Goal: Transaction & Acquisition: Purchase product/service

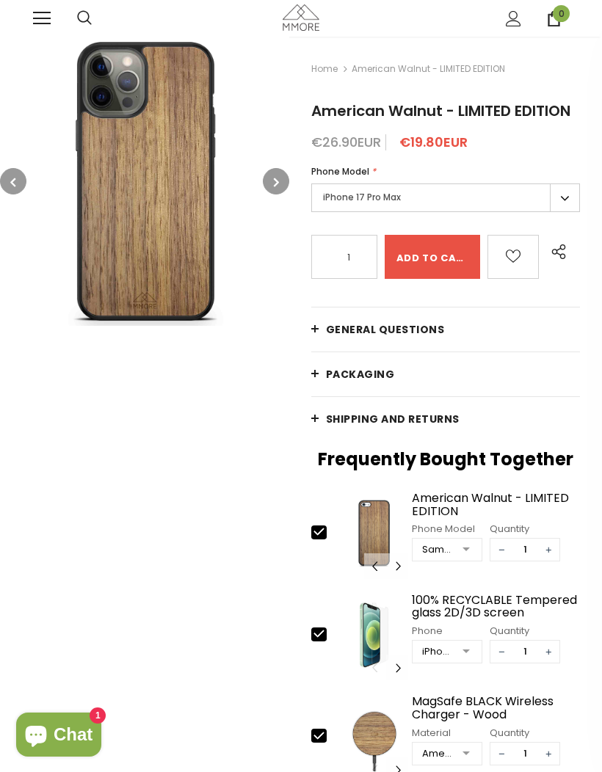
click at [470, 205] on label "iPhone 17 Pro Max" at bounding box center [445, 197] width 268 height 29
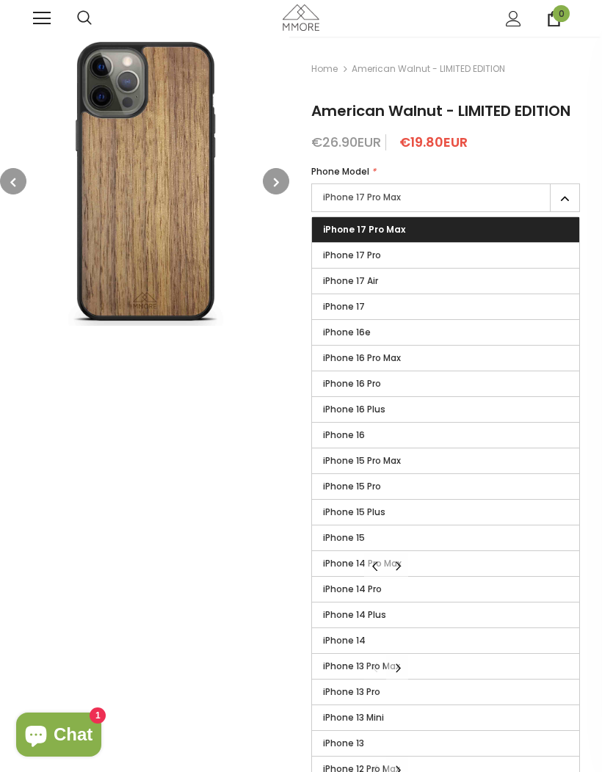
click at [475, 263] on label "iPhone 17 Pro" at bounding box center [445, 255] width 267 height 25
click at [0, 0] on input "iPhone 17 Pro" at bounding box center [0, 0] width 0 height 0
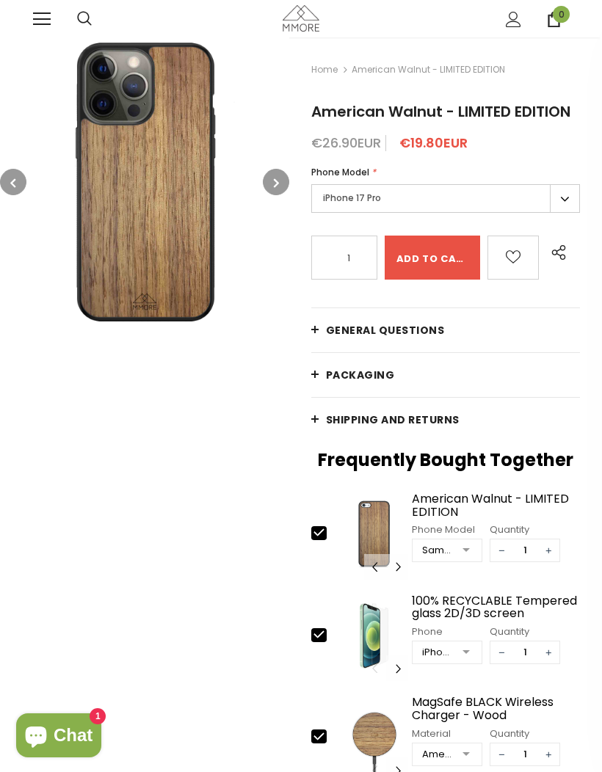
click at [458, 260] on input "Add to cart" at bounding box center [431, 257] width 95 height 44
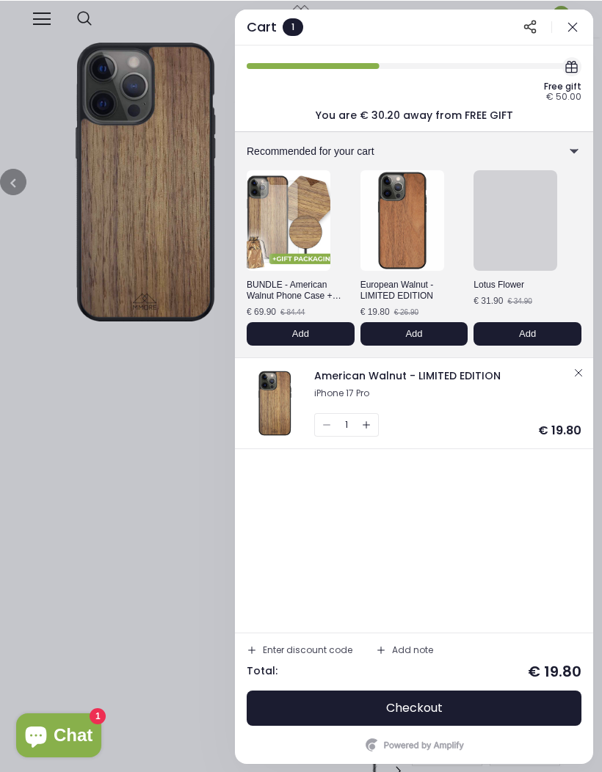
click at [1, 294] on div at bounding box center [301, 386] width 602 height 772
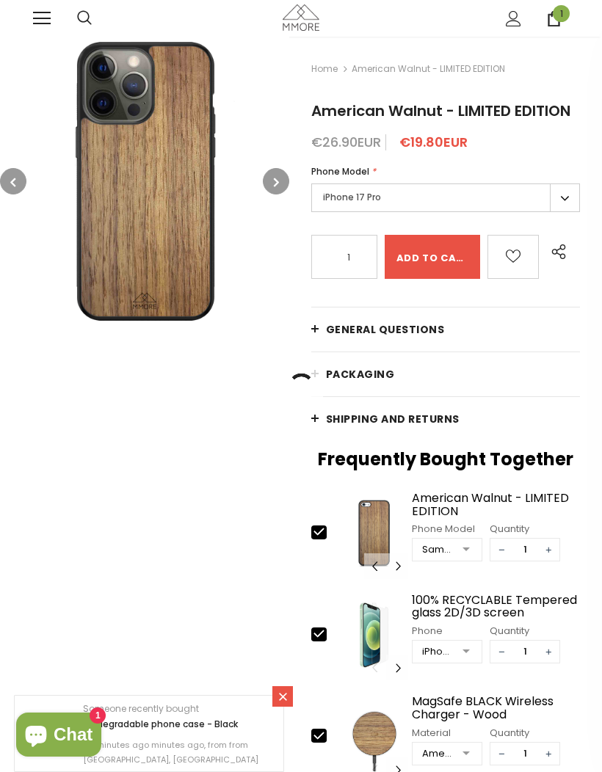
click at [560, 18] on span "1" at bounding box center [560, 13] width 17 height 17
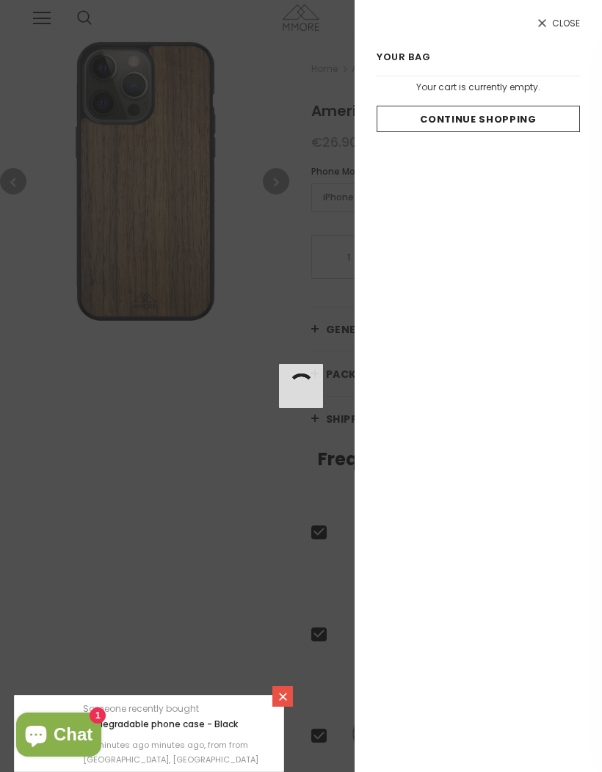
click at [541, 120] on link "Continue Shopping" at bounding box center [477, 119] width 203 height 26
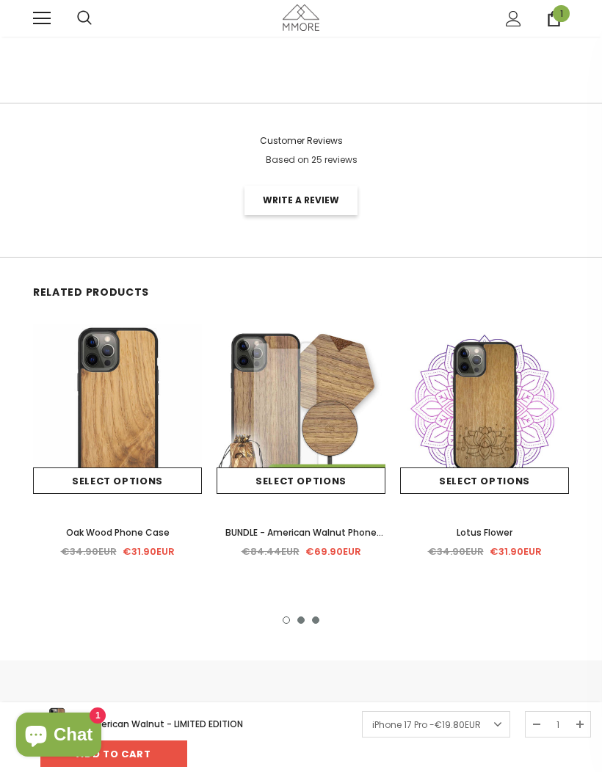
scroll to position [2490, 0]
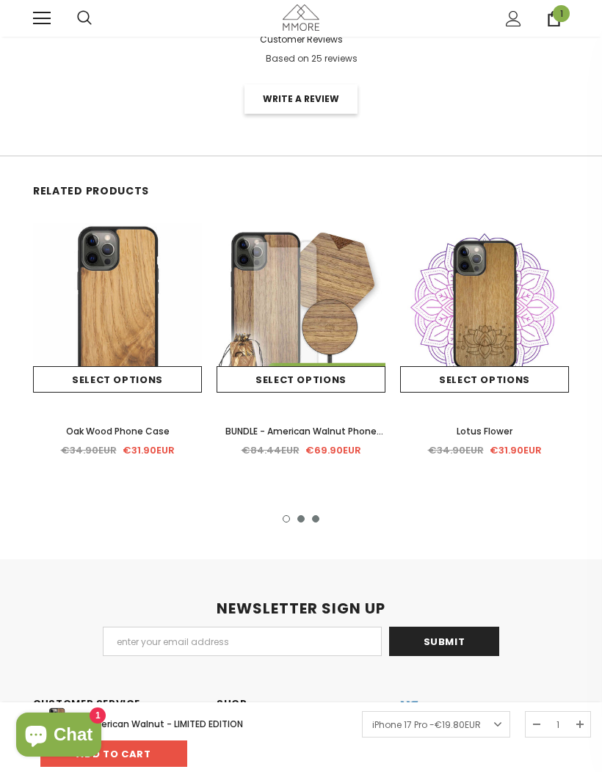
click at [113, 366] on link "Select options" at bounding box center [117, 379] width 169 height 26
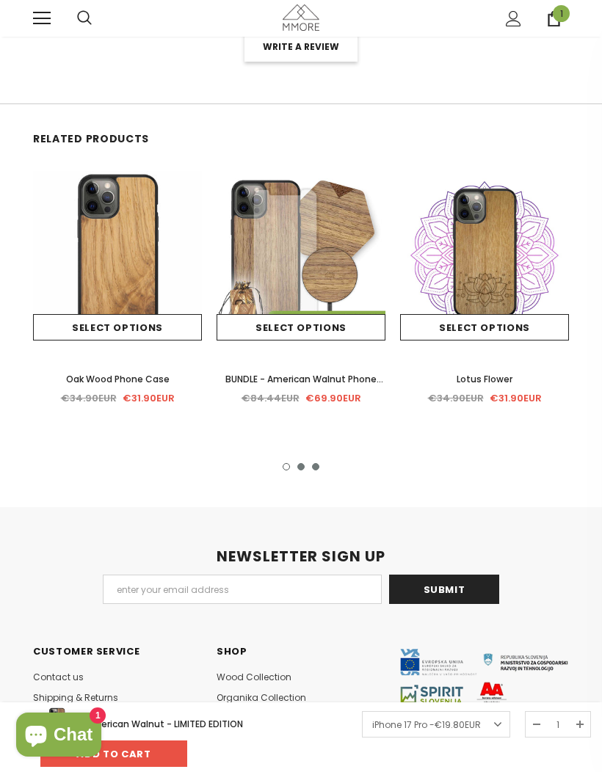
click at [560, 11] on span "1" at bounding box center [560, 13] width 17 height 17
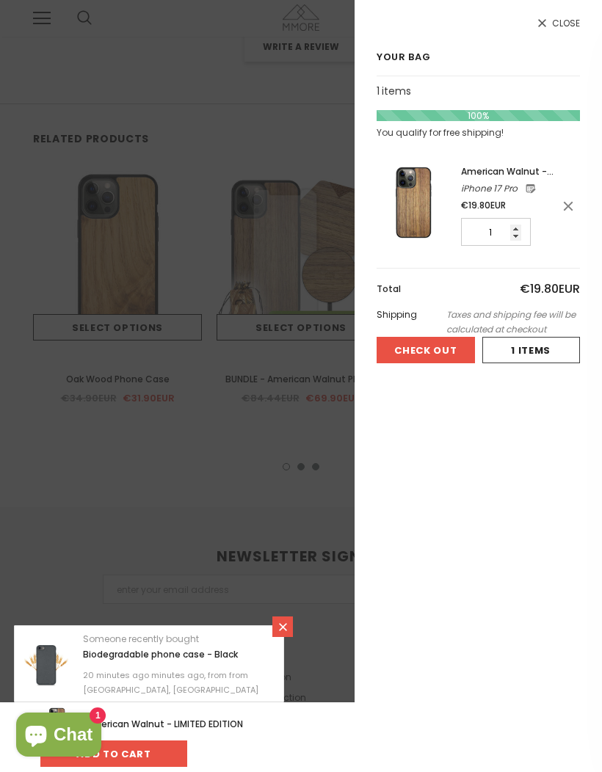
click at [456, 350] on button "Check Out" at bounding box center [425, 350] width 98 height 26
